Goal: Obtain resource: Download file/media

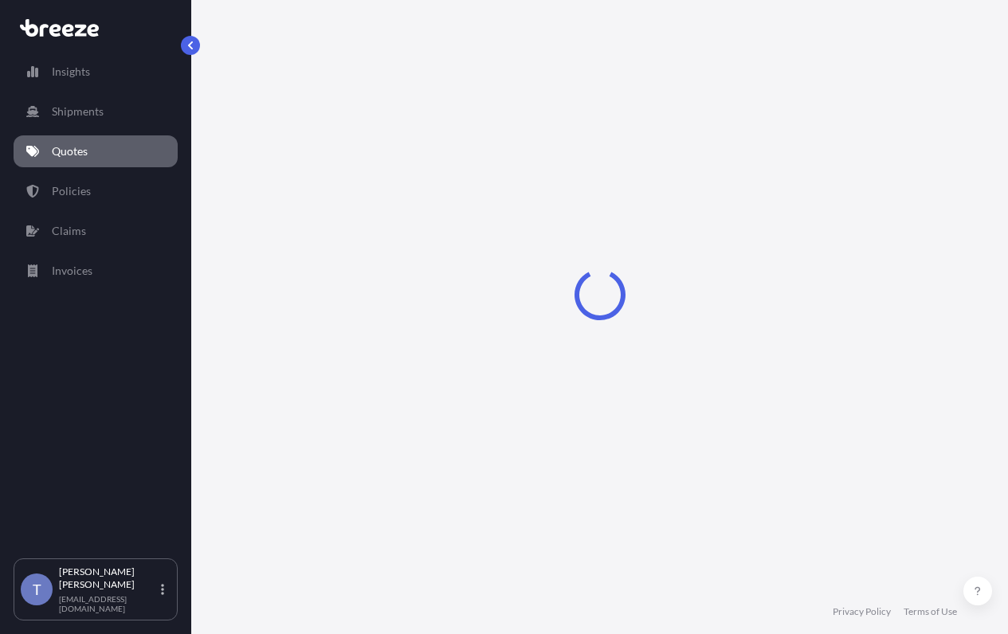
select select "Road"
select select "1"
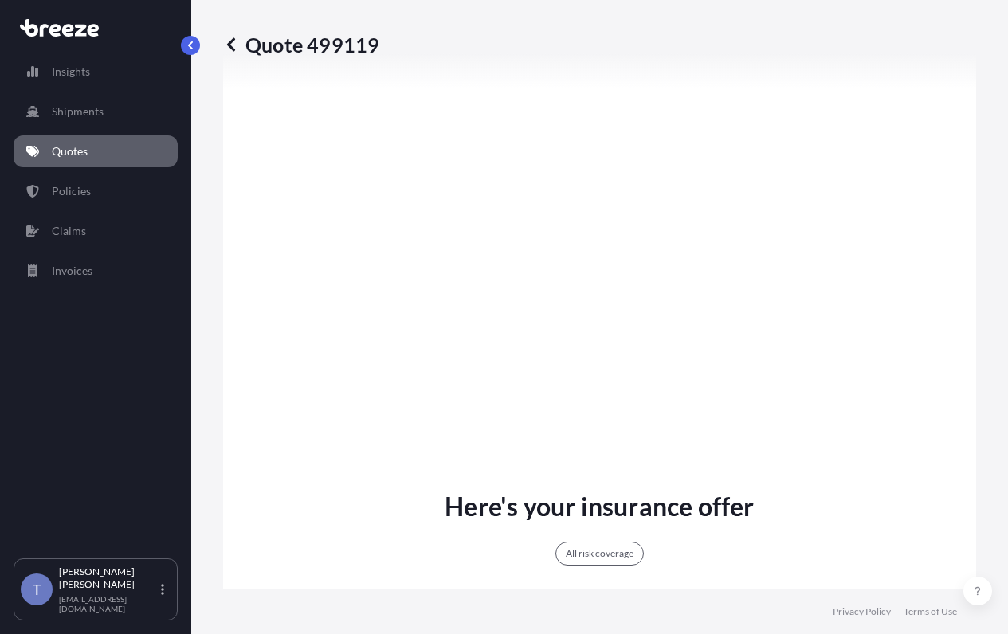
scroll to position [966, 0]
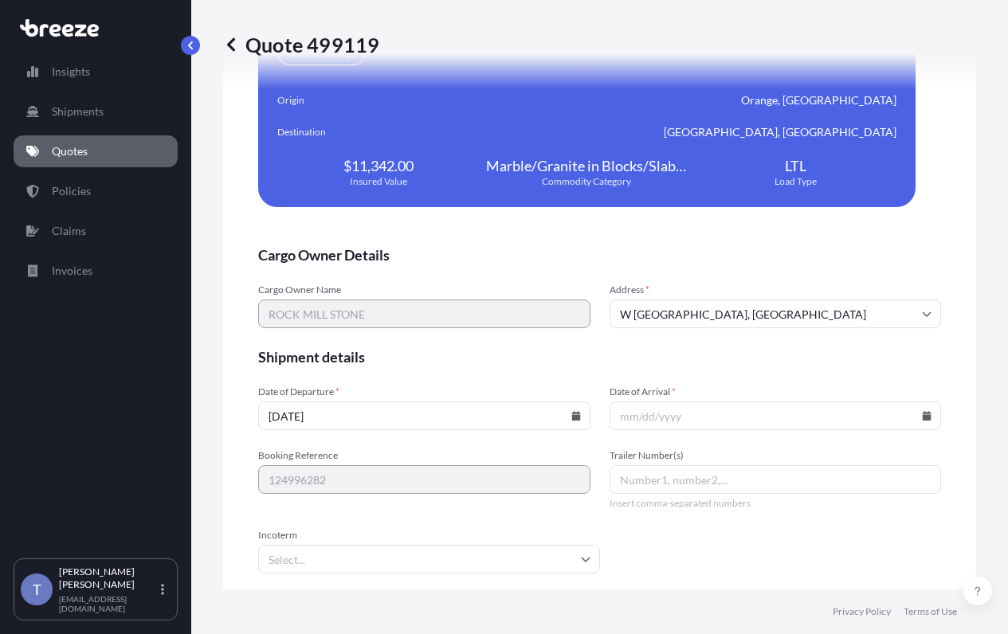
scroll to position [3889, 0]
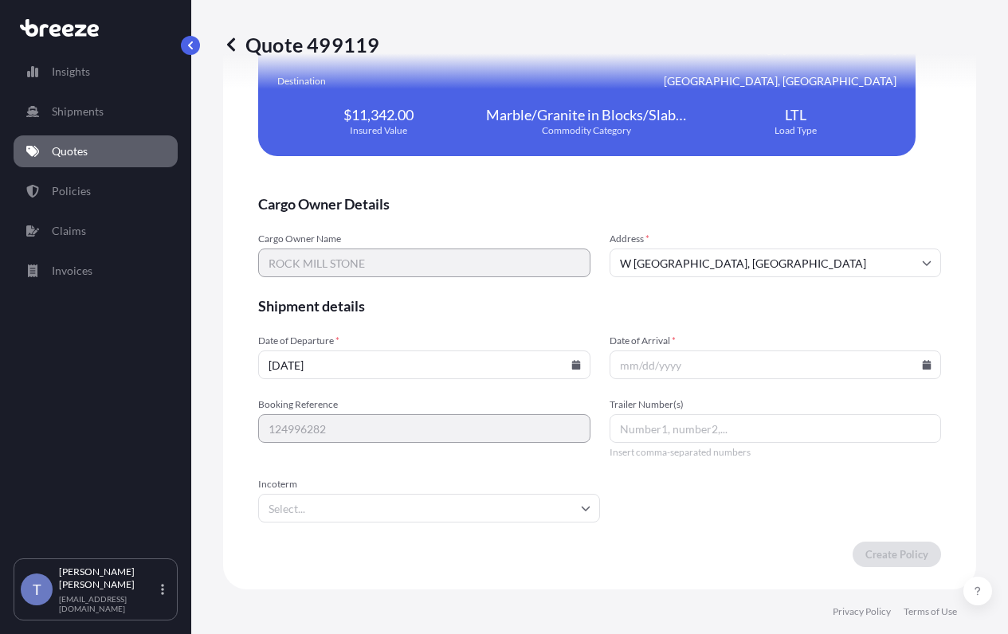
click at [655, 413] on form "Cargo Owner Details Cargo Owner Name ROCK MILL STONE Address * [STREET_ADDRESS]…" at bounding box center [599, 380] width 683 height 373
click at [913, 379] on input "Date of Arrival *" at bounding box center [776, 365] width 332 height 29
click at [865, 379] on input "Date of Arrival *" at bounding box center [776, 365] width 332 height 29
drag, startPoint x: 893, startPoint y: 395, endPoint x: 906, endPoint y: 394, distance: 12.9
click at [895, 379] on input "Date of Arrival *" at bounding box center [776, 365] width 332 height 29
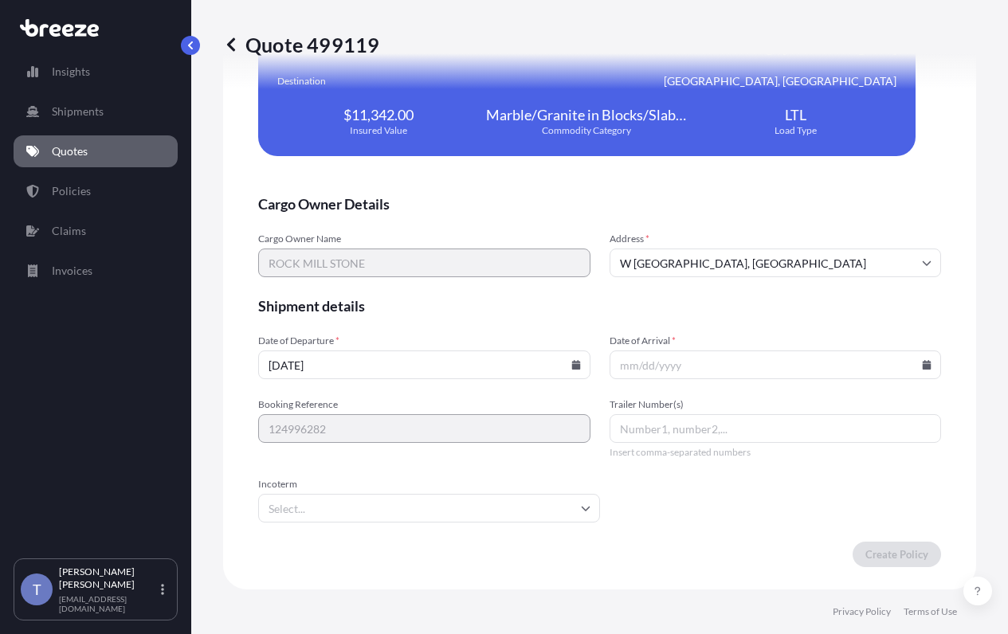
click at [571, 370] on icon at bounding box center [575, 365] width 9 height 10
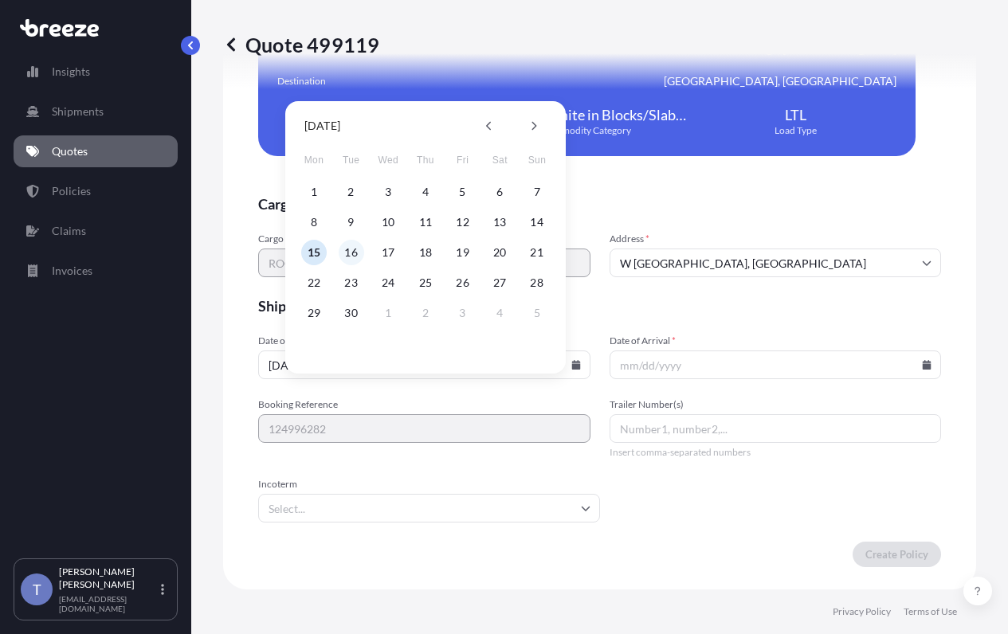
click at [345, 249] on button "16" at bounding box center [352, 253] width 26 height 26
type input "[DATE]"
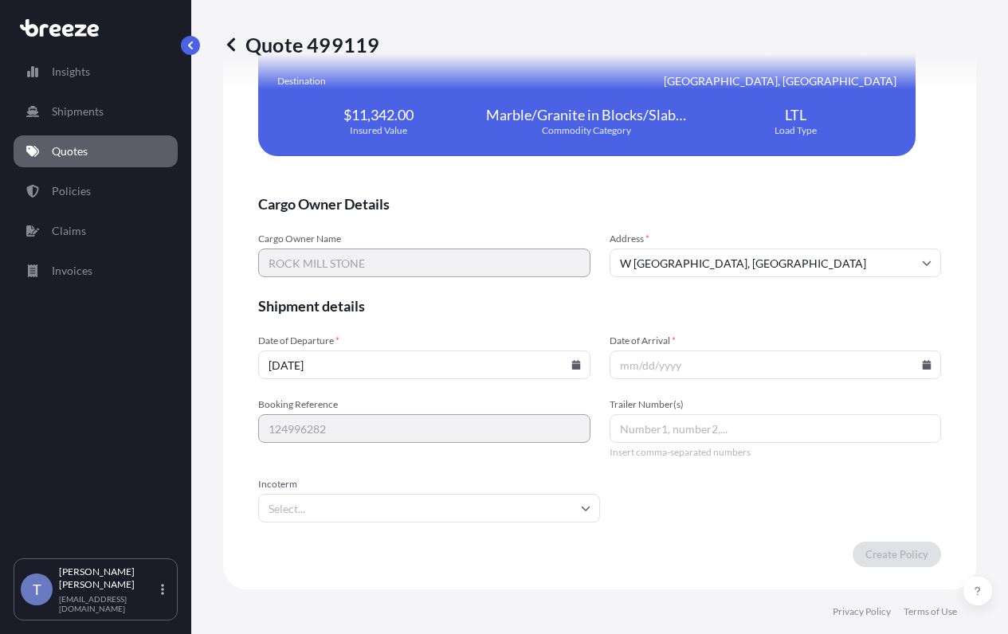
click at [923, 370] on icon at bounding box center [927, 365] width 9 height 10
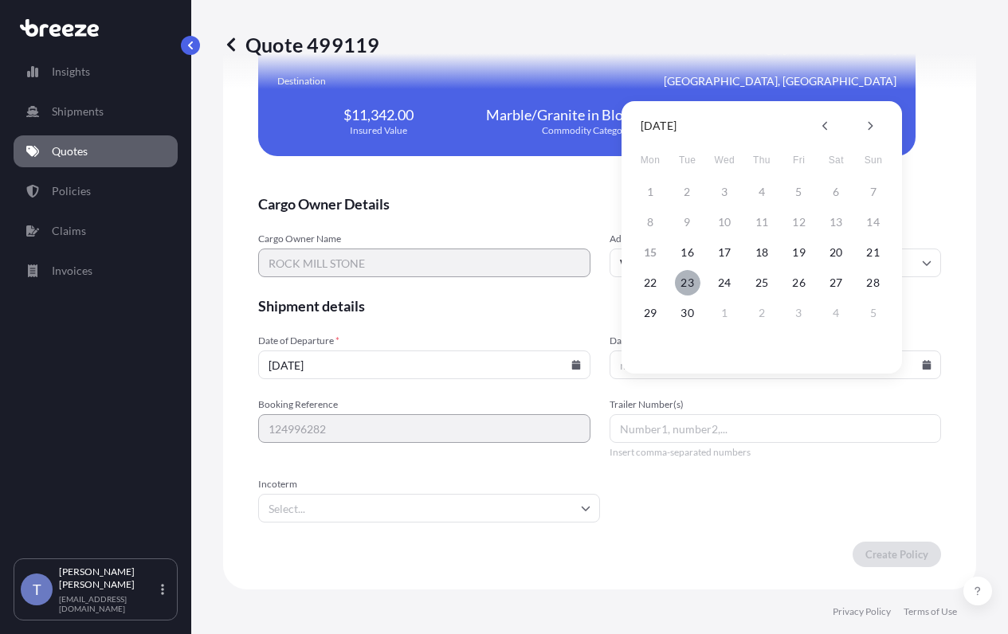
click at [688, 281] on button "23" at bounding box center [688, 283] width 26 height 26
type input "[DATE]"
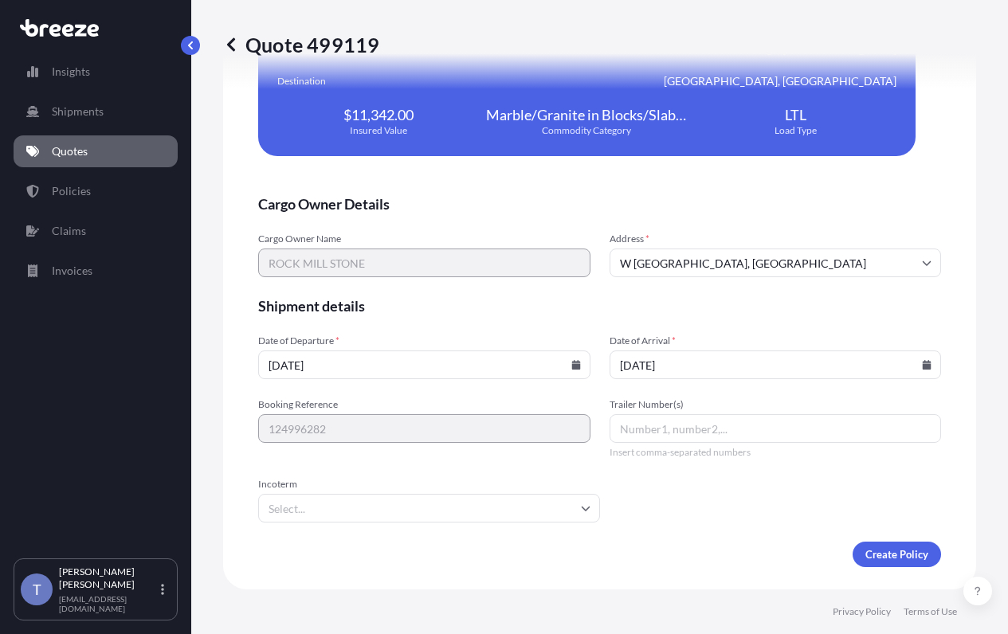
scroll to position [3931, 0]
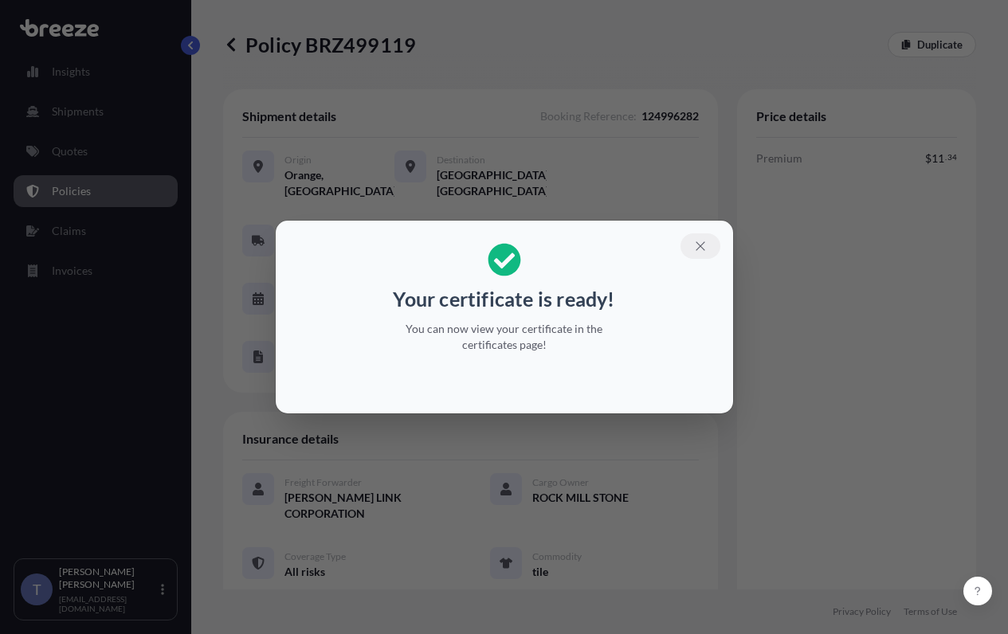
click at [708, 239] on icon "button" at bounding box center [700, 246] width 14 height 14
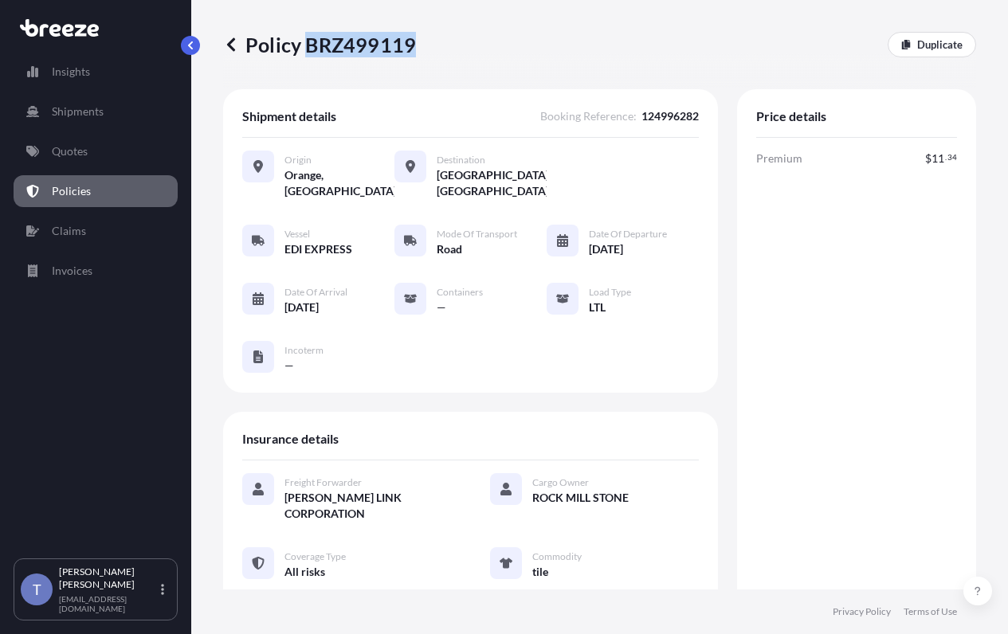
drag, startPoint x: 314, startPoint y: 47, endPoint x: 417, endPoint y: 50, distance: 102.9
click at [416, 50] on p "Policy BRZ499119" at bounding box center [319, 45] width 193 height 26
copy p "BRZ499119"
click at [720, 424] on div "Shipment details Booking Reference : 124996282 Origin [GEOGRAPHIC_DATA], [GEOGR…" at bounding box center [599, 402] width 753 height 626
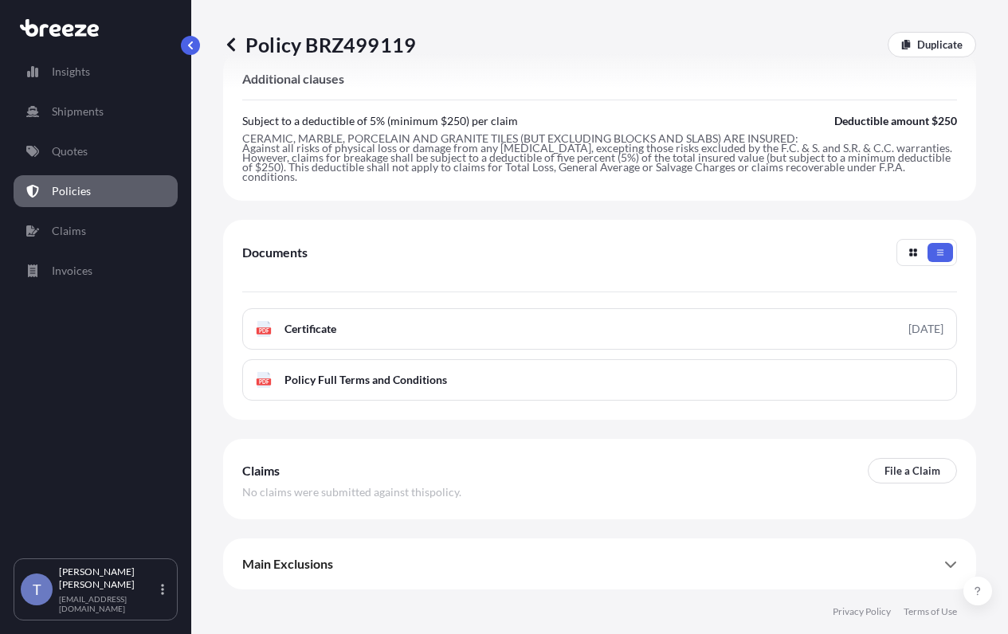
scroll to position [717, 0]
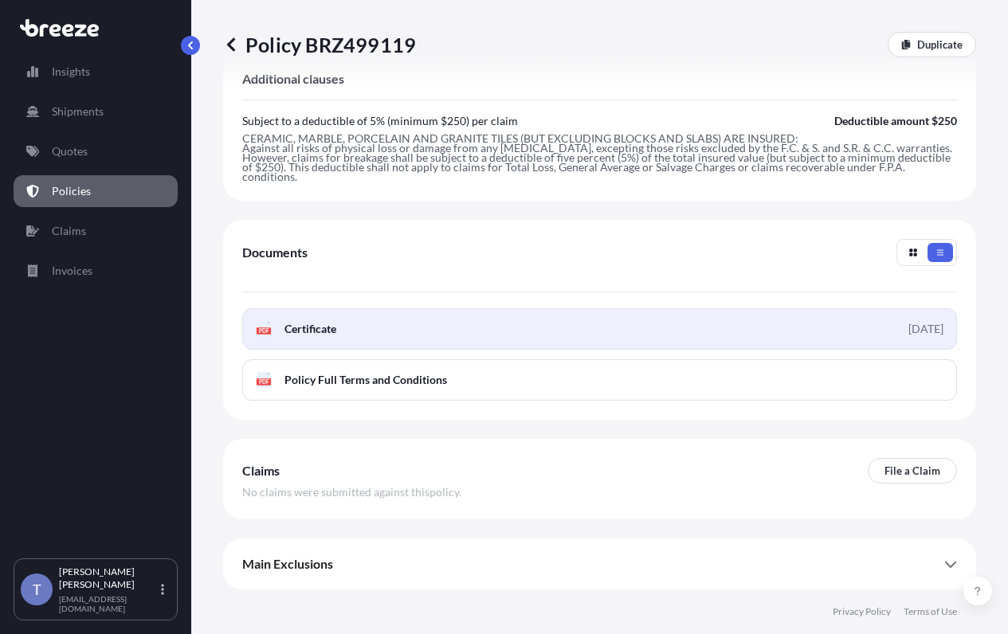
click at [515, 350] on link "PDF Certificate [DATE]" at bounding box center [599, 328] width 715 height 41
